Goal: Complete application form: Complete application form

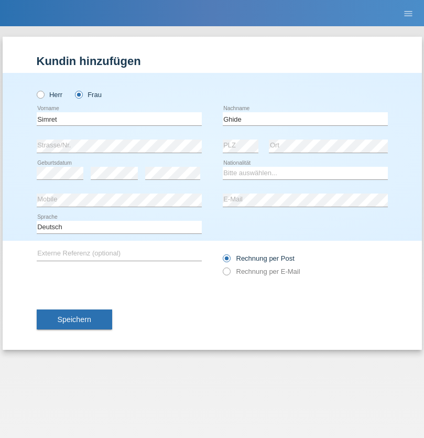
type input "Ghide"
select select "ER"
select select "C"
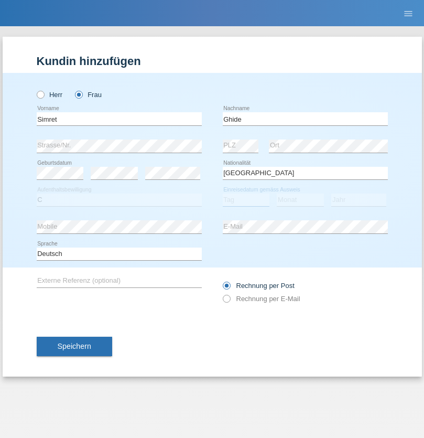
select select "31"
select select "05"
select select "1986"
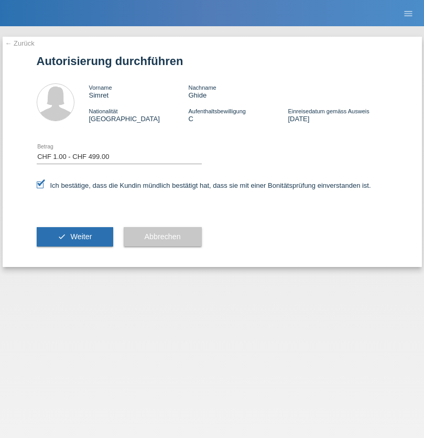
select select "1"
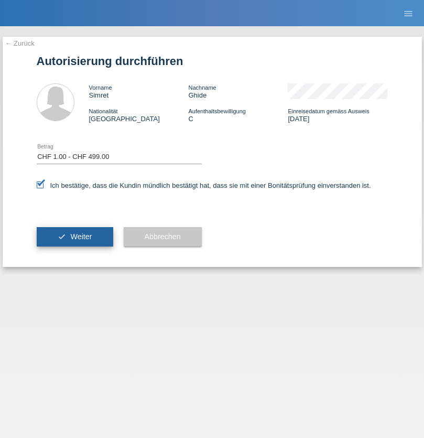
click at [74, 236] on span "Weiter" at bounding box center [80, 236] width 21 height 8
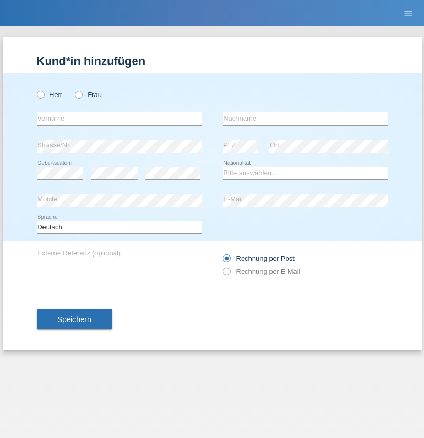
radio input "true"
click at [119, 118] on input "text" at bounding box center [119, 118] width 165 height 13
type input "Kuçi"
click at [305, 118] on input "text" at bounding box center [305, 118] width 165 height 13
type input "Meti"
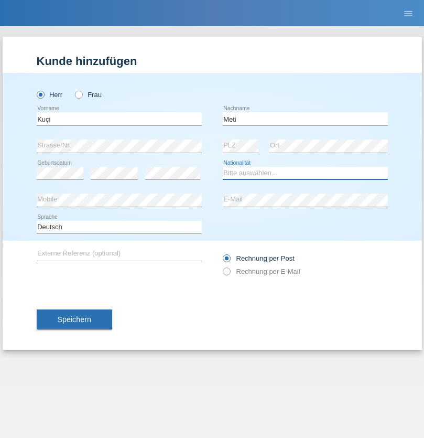
select select "CH"
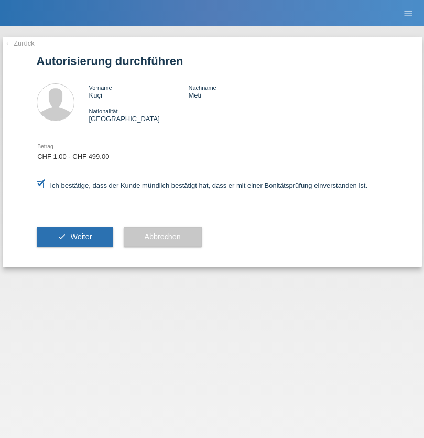
select select "1"
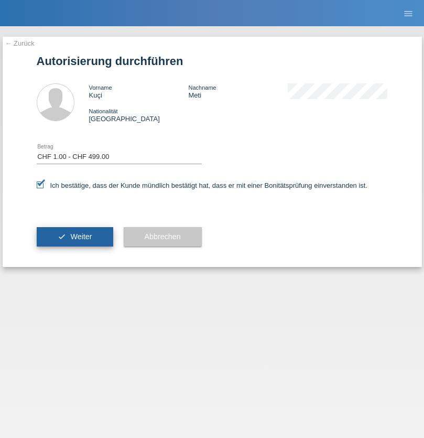
click at [74, 236] on span "Weiter" at bounding box center [80, 236] width 21 height 8
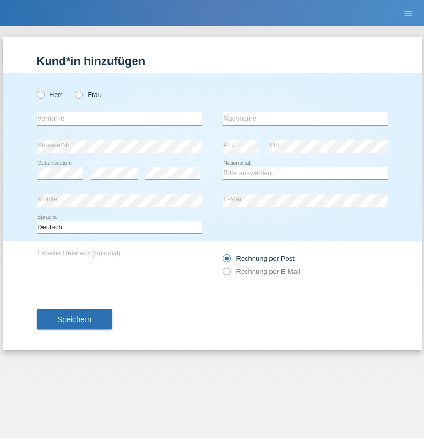
radio input "true"
click at [119, 118] on input "text" at bounding box center [119, 118] width 165 height 13
type input "Kuçi"
click at [305, 118] on input "text" at bounding box center [305, 118] width 165 height 13
type input "[PERSON_NAME]"
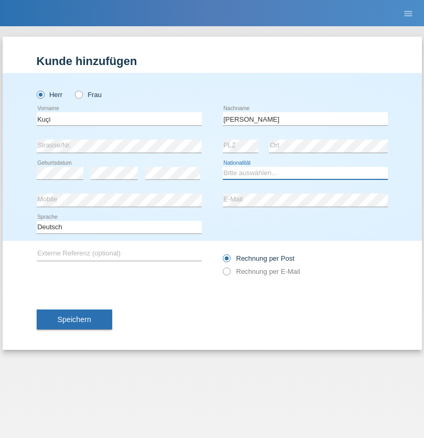
select select "CH"
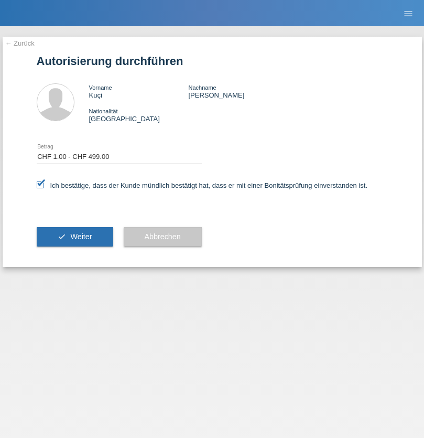
select select "1"
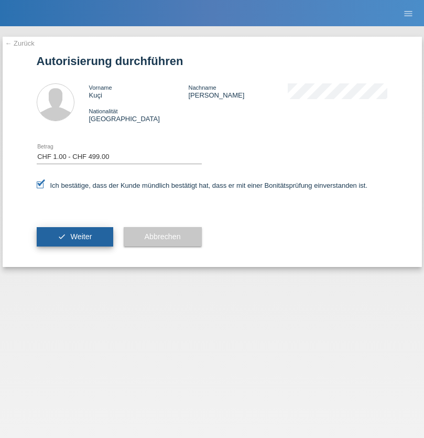
click at [74, 236] on span "Weiter" at bounding box center [80, 236] width 21 height 8
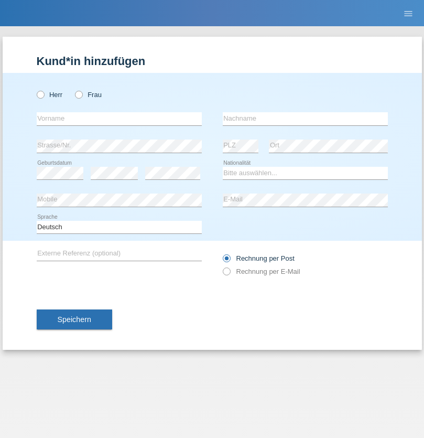
radio input "true"
click at [119, 118] on input "text" at bounding box center [119, 118] width 165 height 13
type input "Simret"
click at [305, 118] on input "text" at bounding box center [305, 118] width 165 height 13
type input "Ghide"
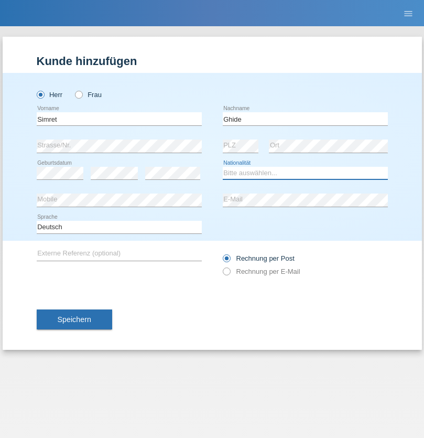
select select "ER"
select select "C"
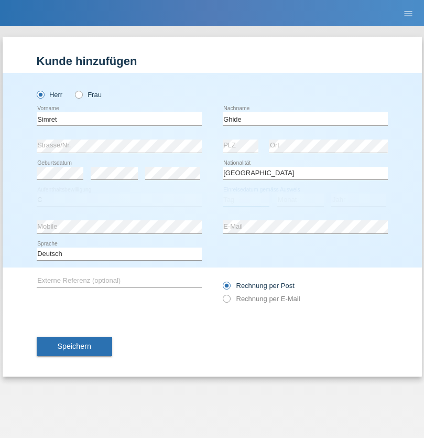
select select "12"
select select "04"
select select "2020"
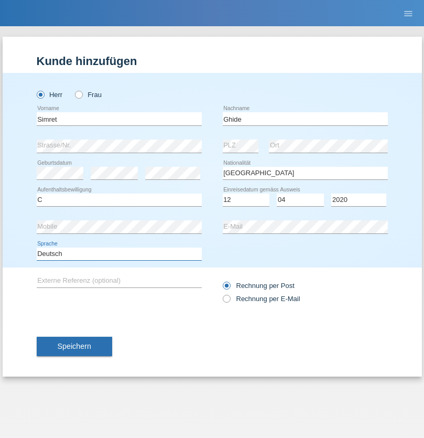
select select "en"
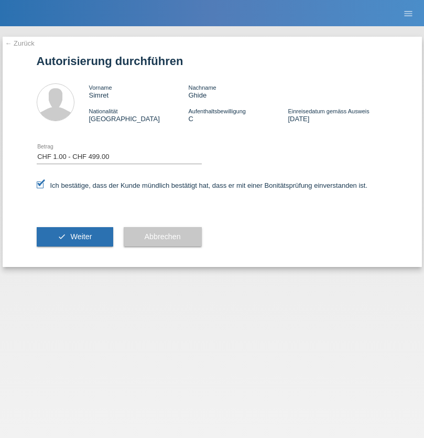
select select "1"
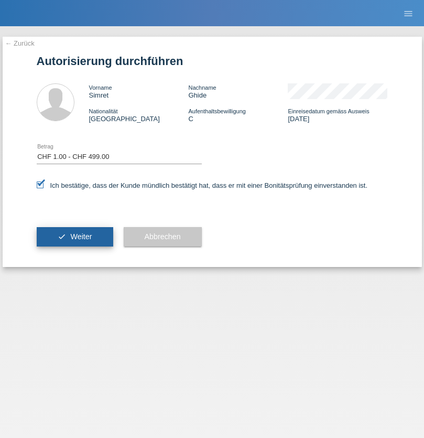
click at [74, 236] on span "Weiter" at bounding box center [80, 236] width 21 height 8
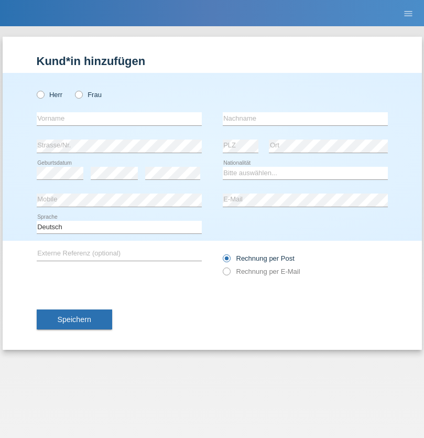
radio input "true"
click at [119, 118] on input "text" at bounding box center [119, 118] width 165 height 13
type input "Asmerom"
click at [305, 118] on input "text" at bounding box center [305, 118] width 165 height 13
type input "Tesfamichael"
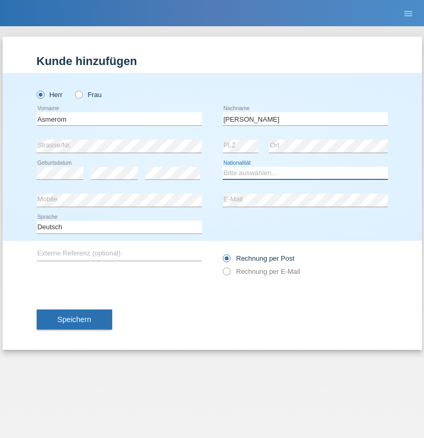
select select "ER"
select select "C"
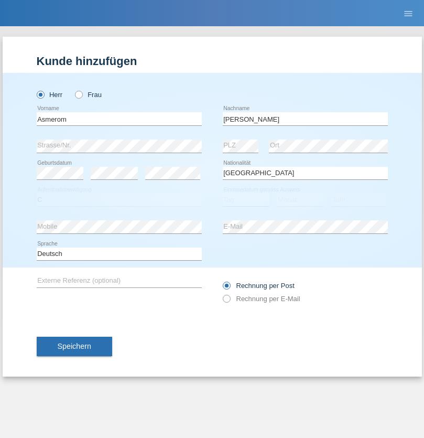
select select "04"
select select "12"
select select "2012"
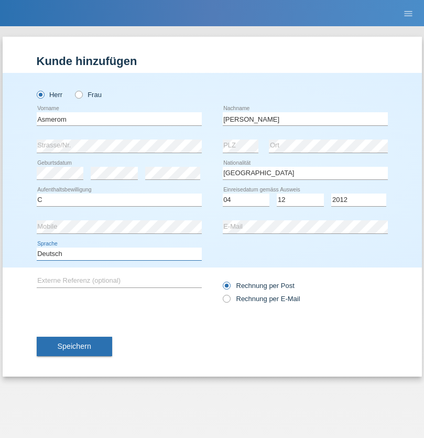
select select "en"
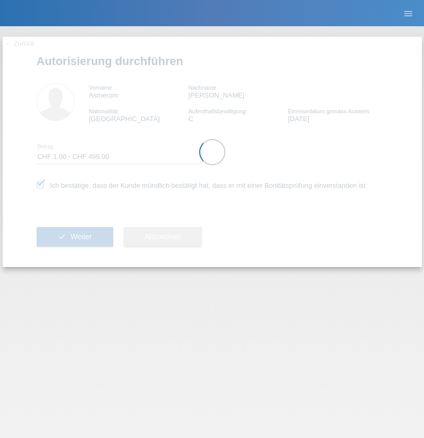
select select "1"
